Goal: Task Accomplishment & Management: Use online tool/utility

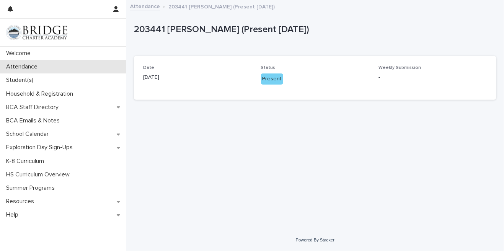
click at [20, 72] on div "Attendance" at bounding box center [63, 66] width 126 height 13
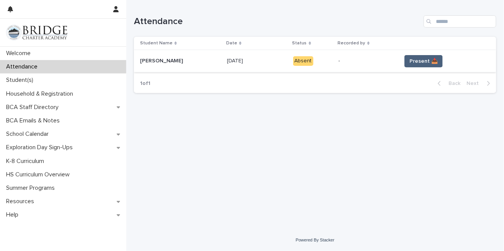
click at [426, 59] on span "Present 📥" at bounding box center [423, 61] width 28 height 8
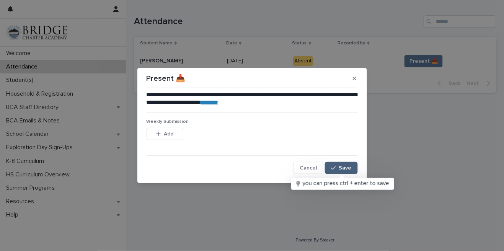
click at [351, 168] on span "Save" at bounding box center [345, 167] width 13 height 5
